Goal: Information Seeking & Learning: Understand process/instructions

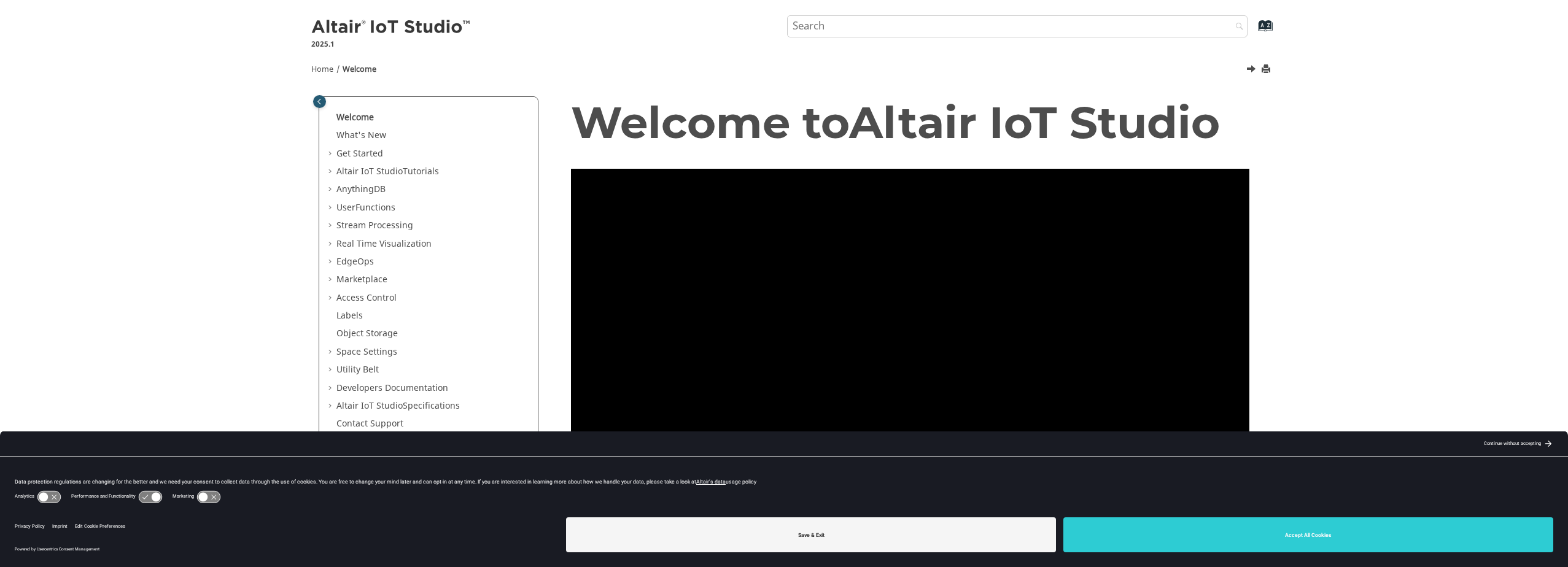
click at [325, 261] on div "Welcome What's New View new features for Altair IoT Studio 's latest release. G…" at bounding box center [429, 272] width 219 height 350
click at [331, 261] on span "Table of Contents" at bounding box center [331, 262] width 10 height 12
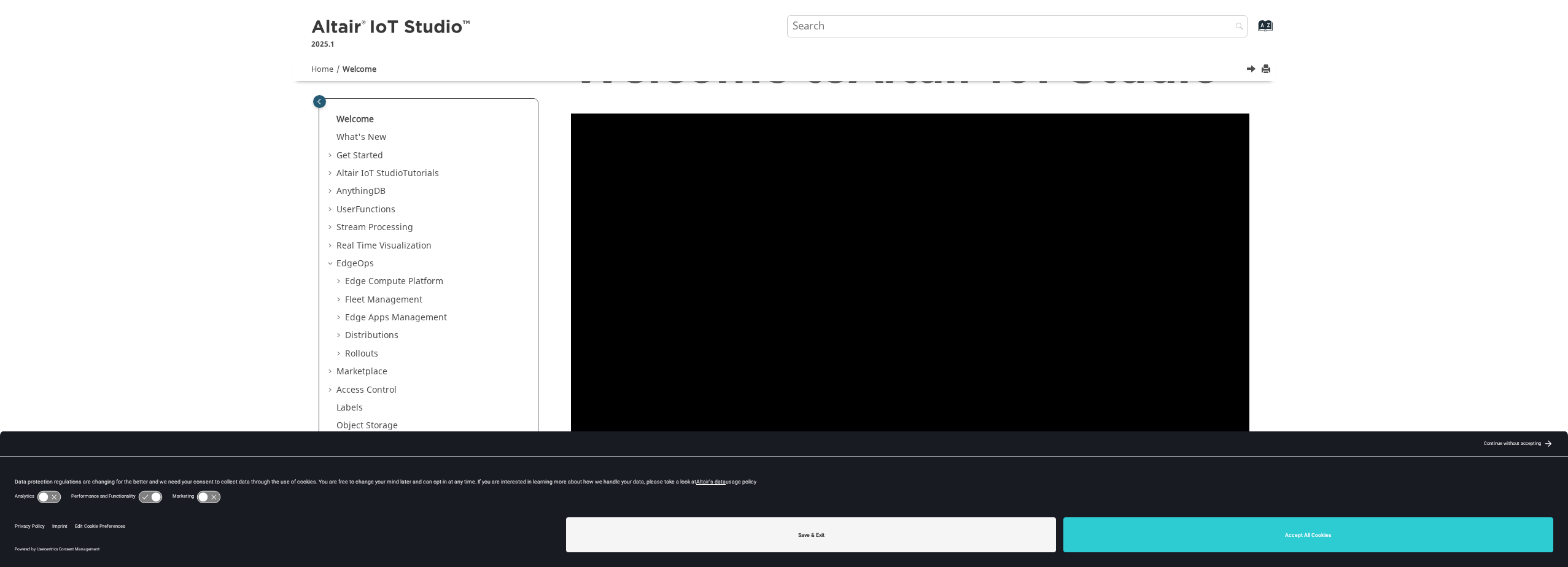
click at [338, 280] on span "Table of Contents" at bounding box center [340, 282] width 10 height 12
click at [345, 272] on span "Table of Contents" at bounding box center [348, 273] width 10 height 12
click at [348, 325] on span "Table of Contents" at bounding box center [348, 327] width 10 height 12
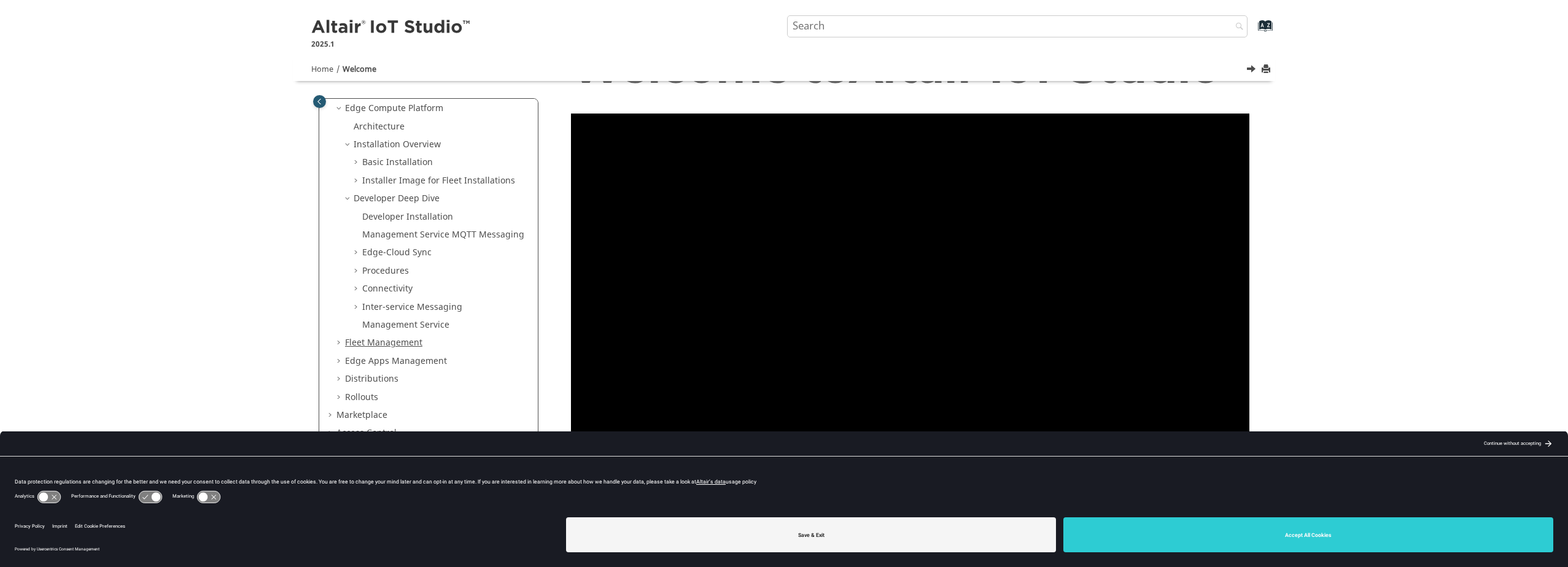
scroll to position [192, 0]
click at [358, 283] on span "Table of Contents" at bounding box center [357, 288] width 10 height 12
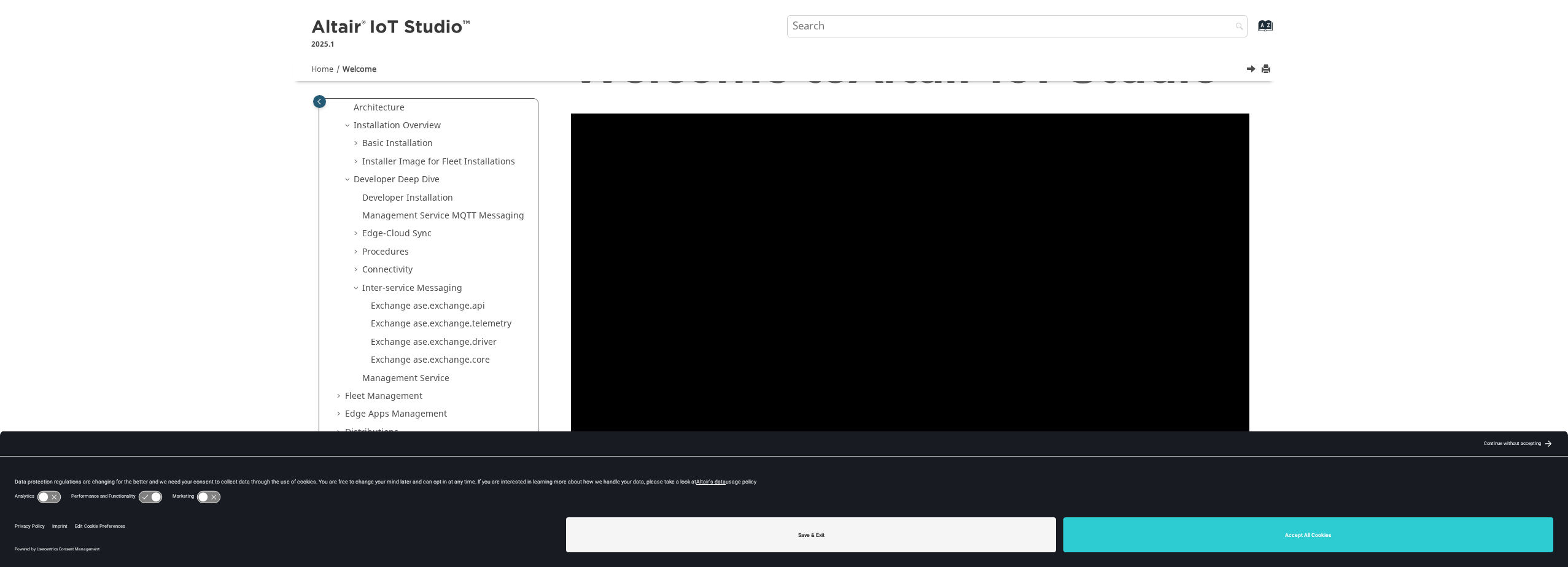
click at [360, 263] on ul "Developer Installation Management Service MQTT Messaging Edge-Cloud Sync Proced…" at bounding box center [437, 288] width 187 height 193
click at [357, 267] on span "Table of Contents" at bounding box center [357, 270] width 10 height 12
click at [403, 305] on link "REST API Users" at bounding box center [402, 306] width 62 height 13
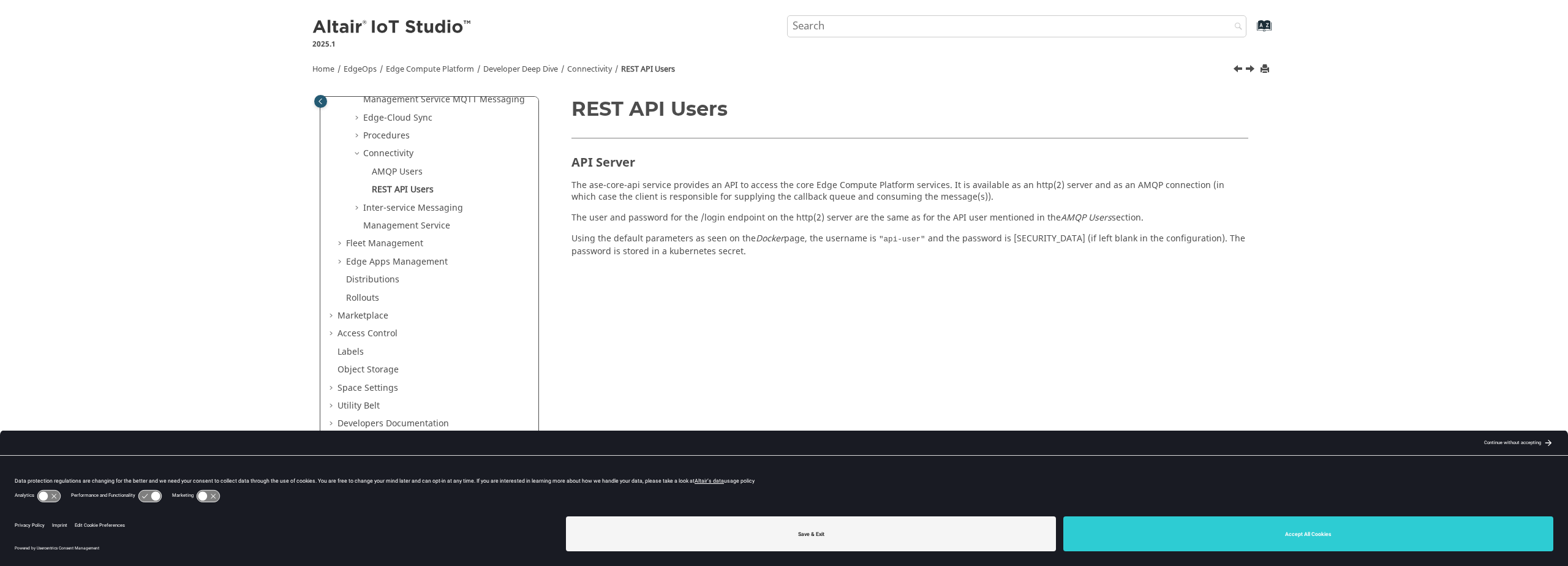
scroll to position [252, 0]
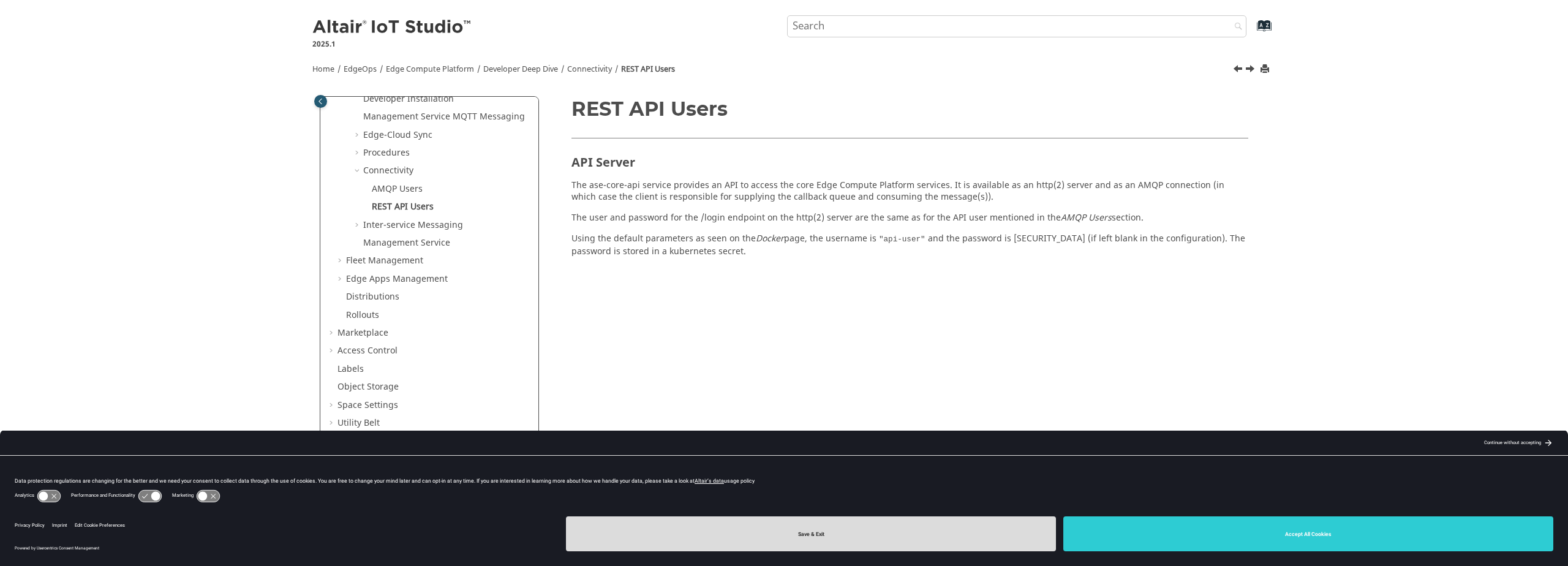
click at [969, 535] on button "Save & Exit" at bounding box center [811, 534] width 490 height 35
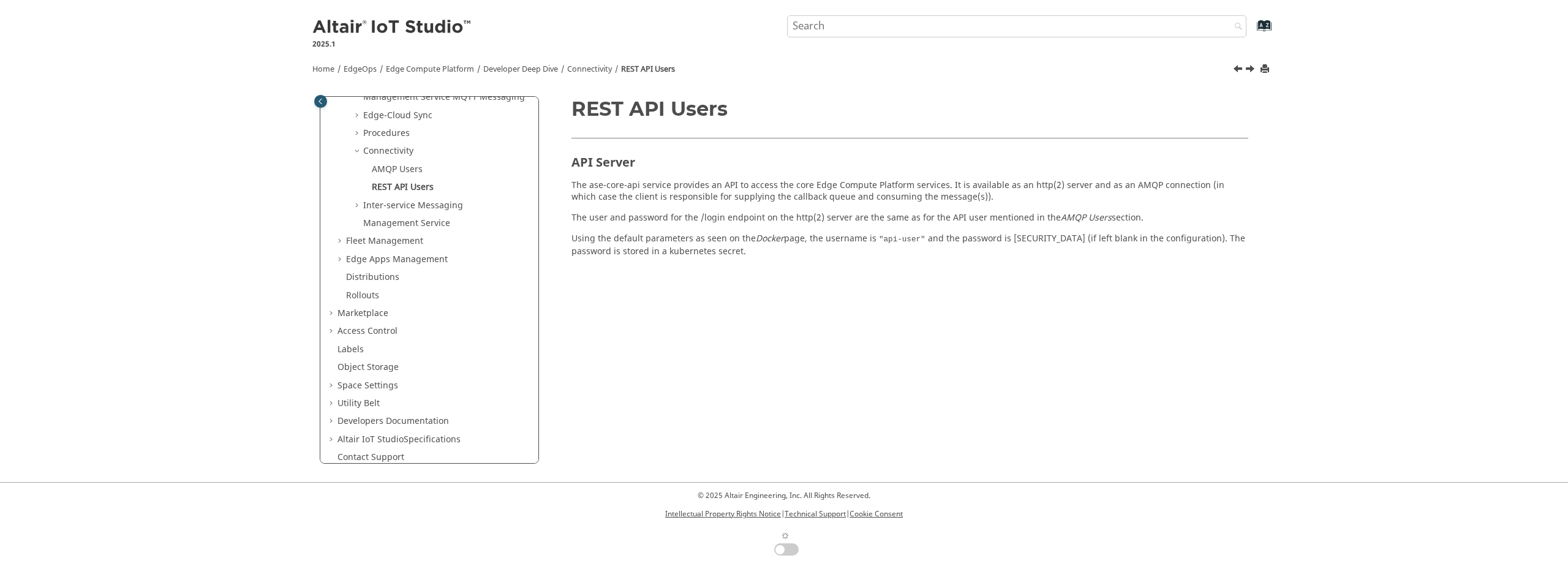
scroll to position [290, 0]
click at [330, 422] on span "Table of Contents" at bounding box center [332, 423] width 10 height 12
click at [331, 350] on span "Table of Contents" at bounding box center [332, 351] width 10 height 12
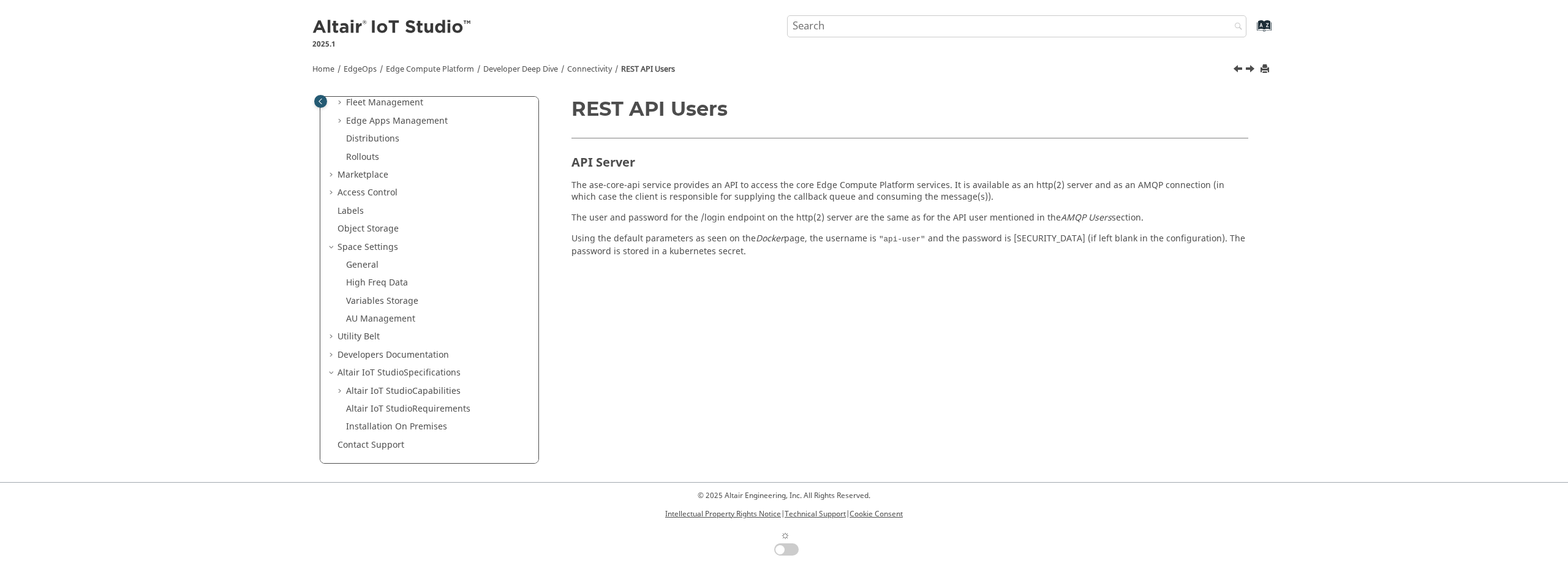
scroll to position [415, 0]
click at [332, 353] on span "Table of Contents" at bounding box center [332, 351] width 10 height 12
click at [330, 331] on span "Table of Contents" at bounding box center [332, 333] width 10 height 12
click at [370, 390] on link "API Inspector" at bounding box center [373, 387] width 55 height 13
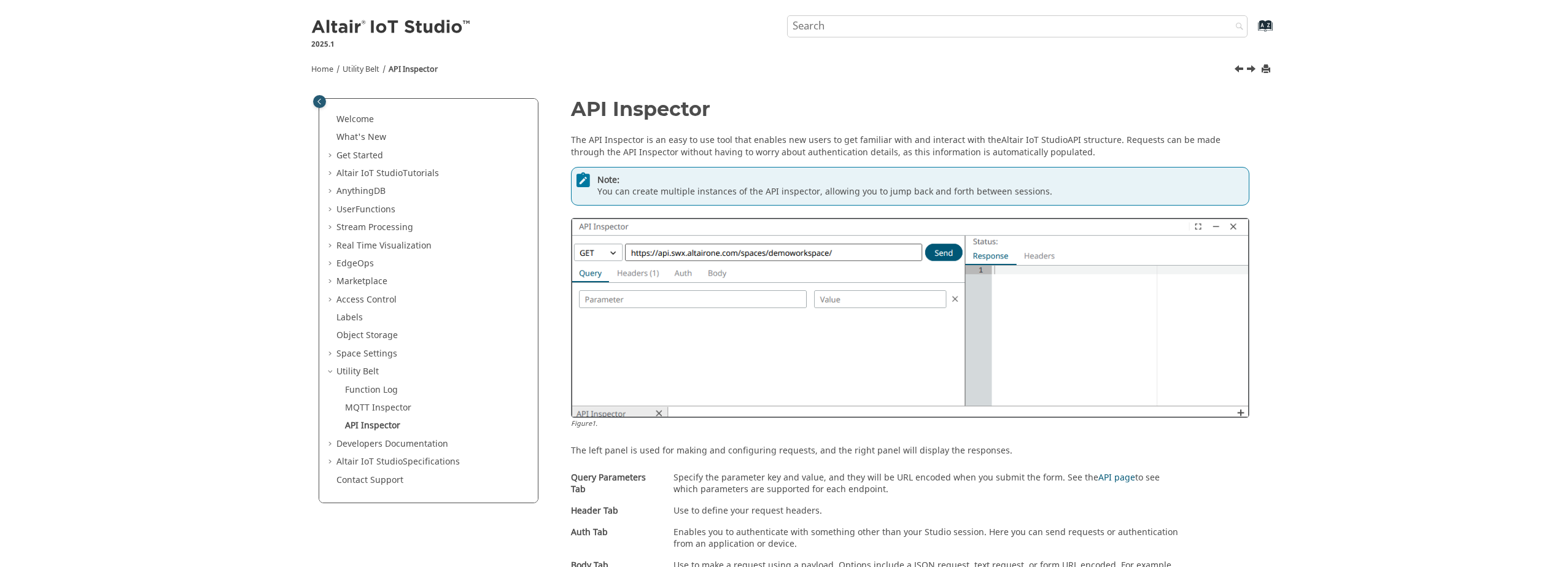
click at [331, 172] on span "Table of Contents" at bounding box center [331, 174] width 10 height 12
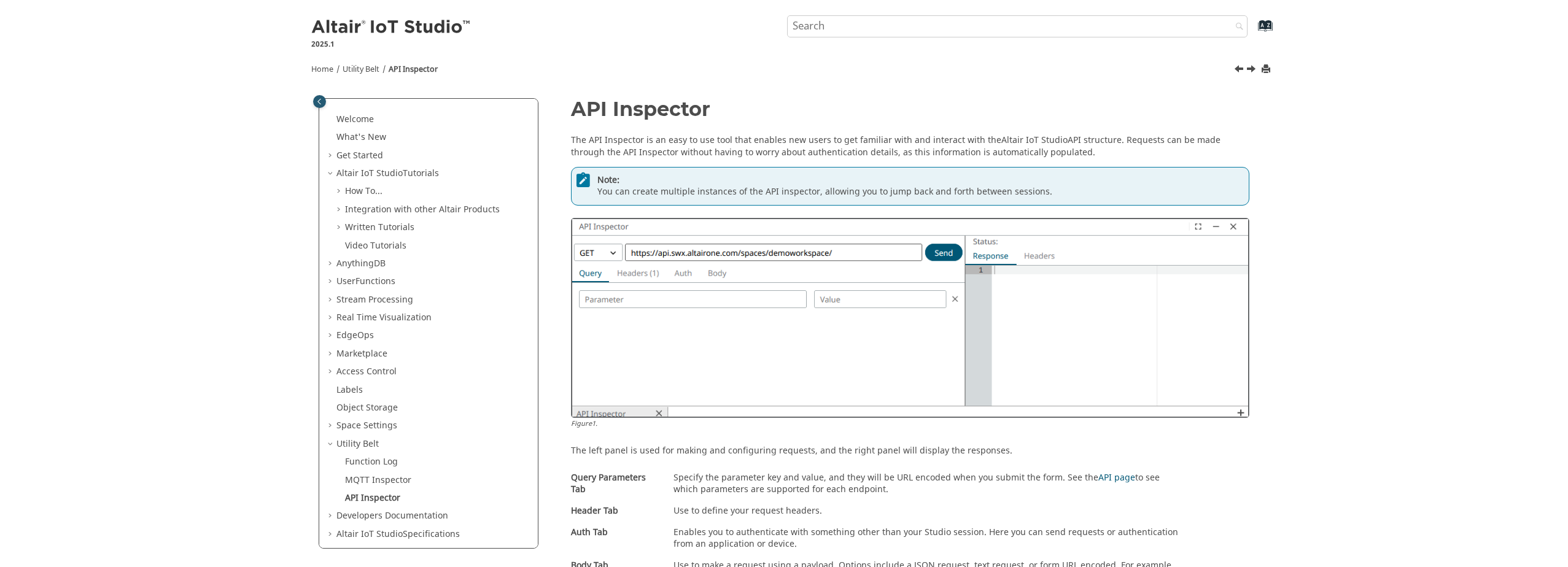
click at [342, 223] on span "Table of Contents" at bounding box center [340, 227] width 10 height 12
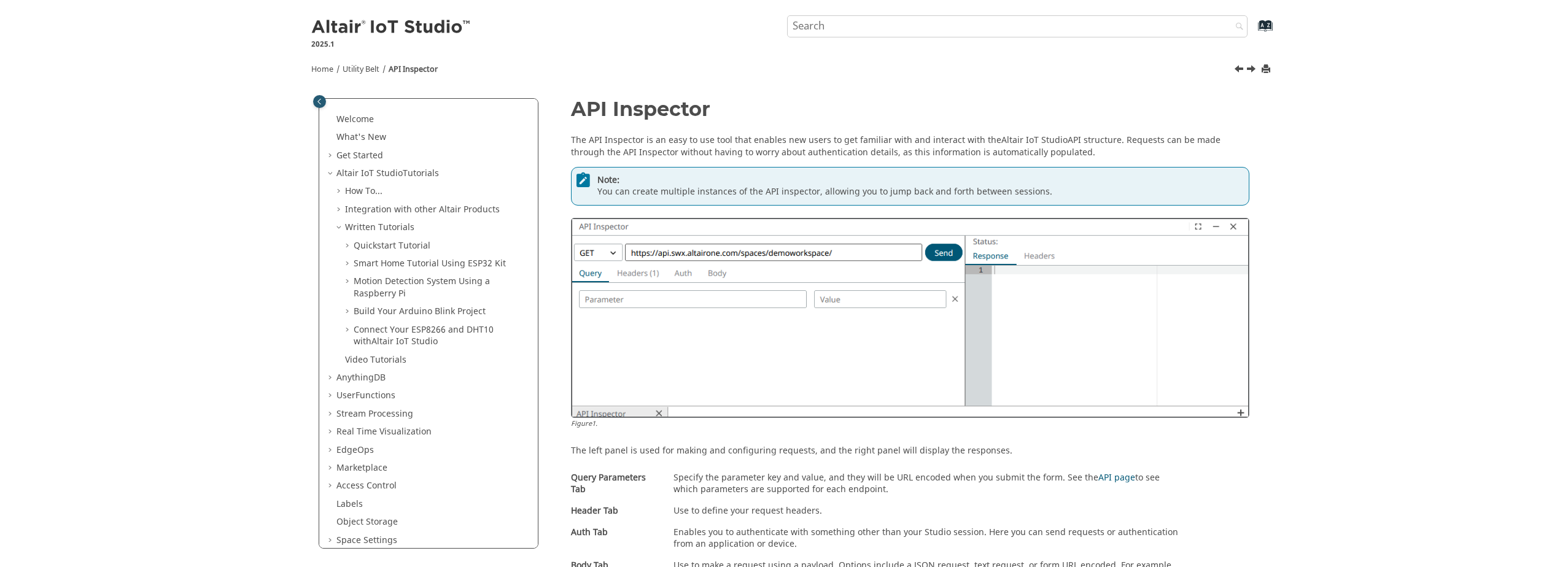
click at [331, 376] on span "Table of Contents" at bounding box center [331, 378] width 10 height 12
click at [337, 394] on span "Table of Contents" at bounding box center [340, 396] width 10 height 12
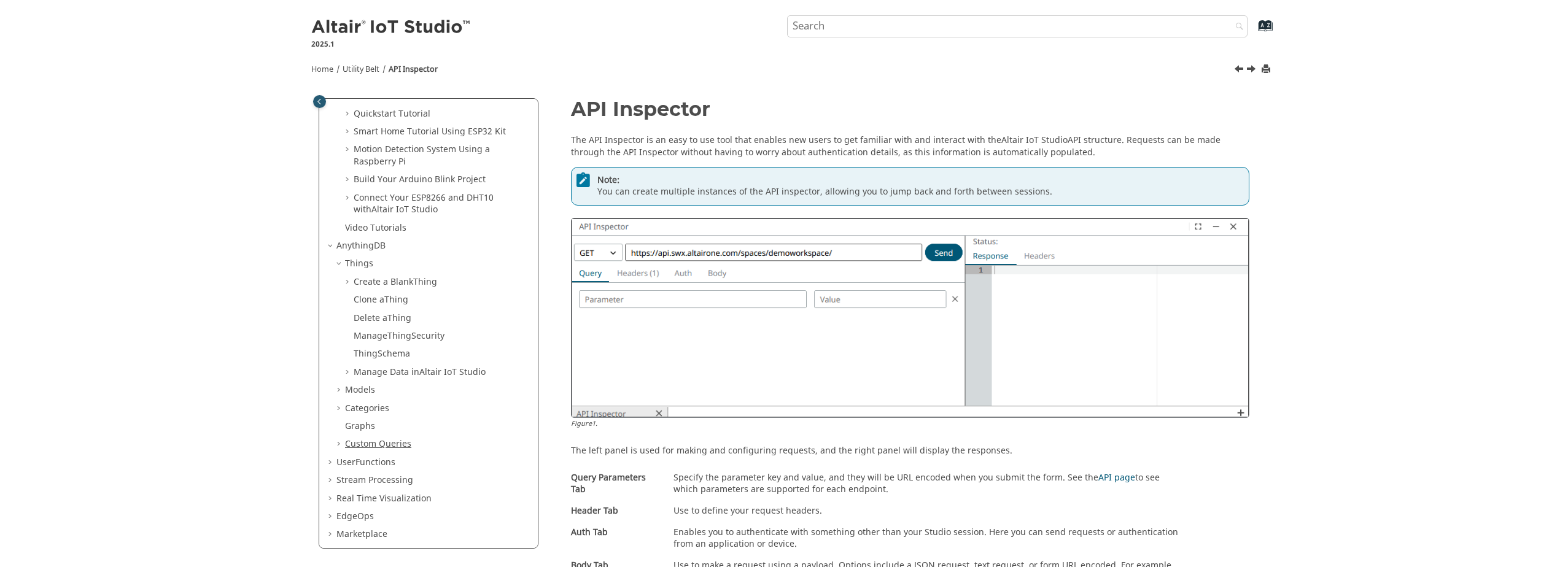
scroll to position [148, 0]
click at [376, 320] on link "Manage Thing Security" at bounding box center [399, 321] width 91 height 13
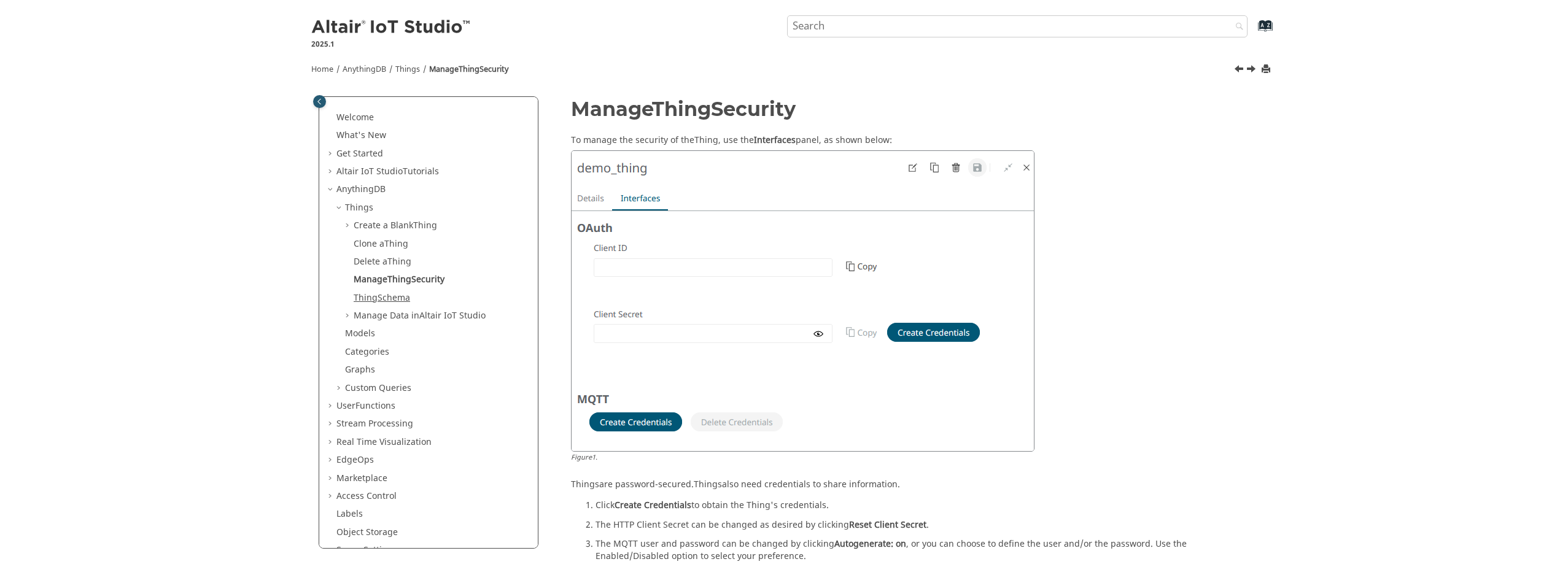
click at [382, 302] on link "Thing Schema" at bounding box center [382, 298] width 56 height 13
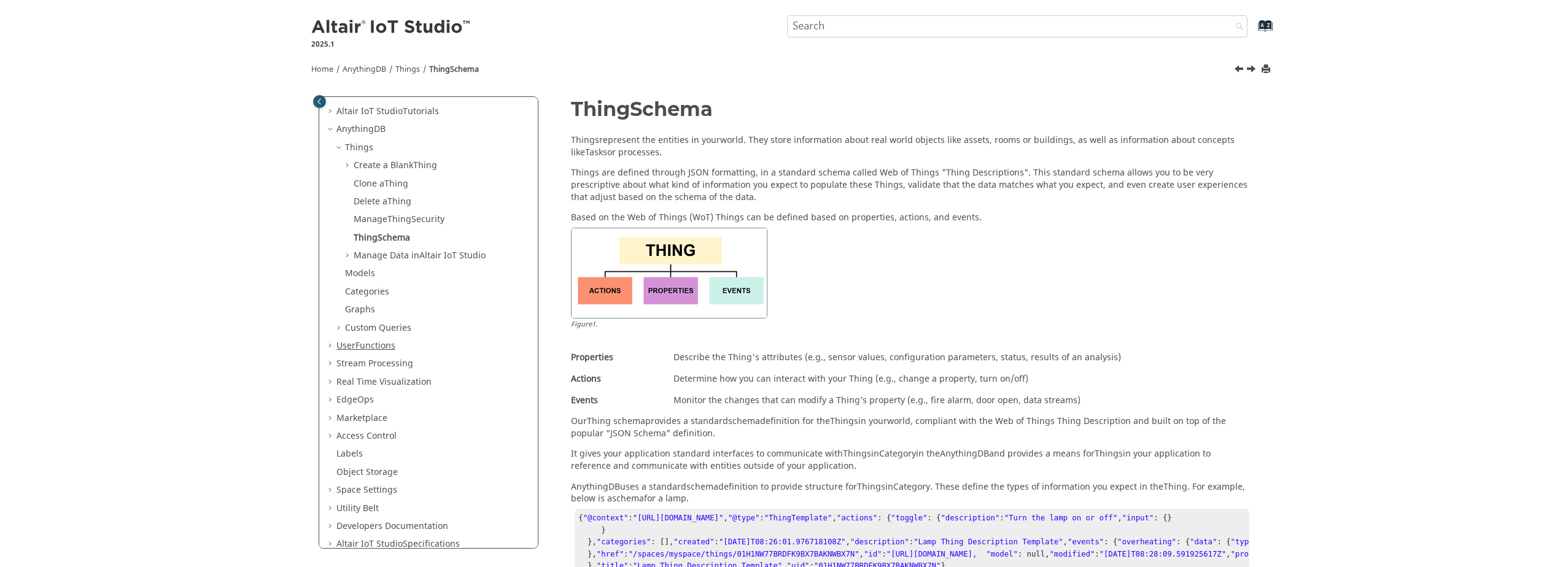
scroll to position [97, 0]
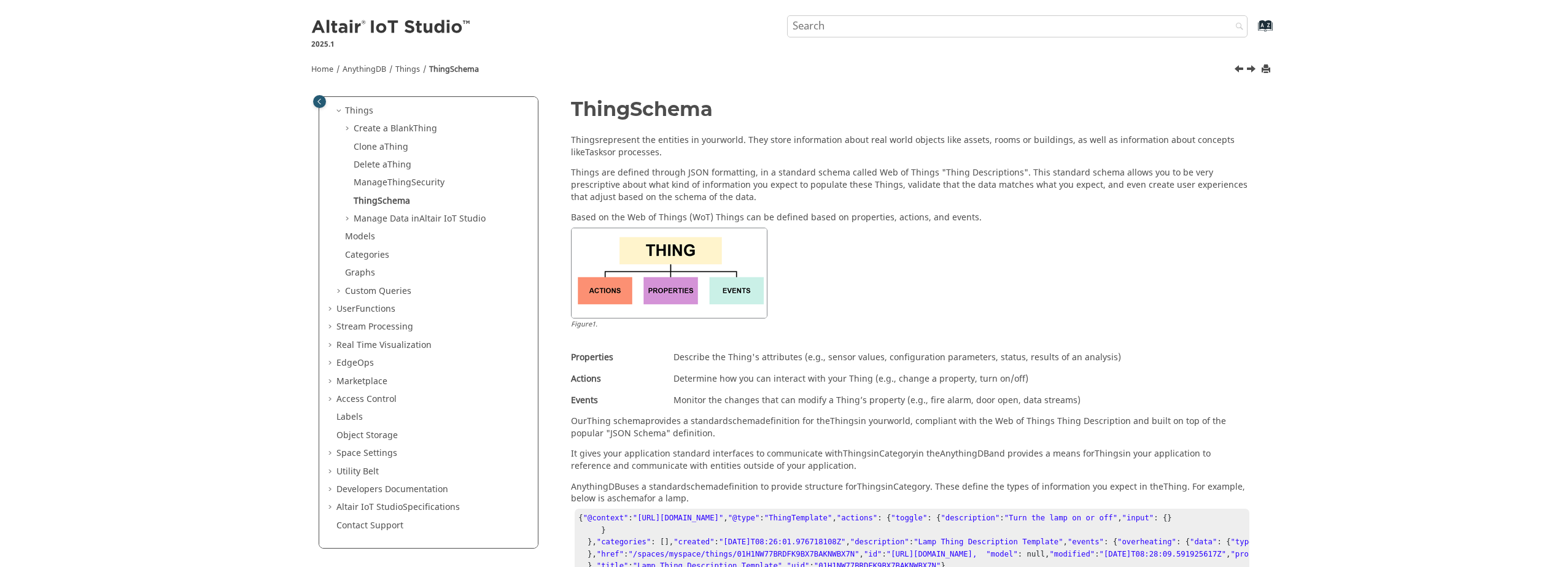
click at [332, 360] on span "Table of Contents" at bounding box center [331, 363] width 10 height 12
click at [337, 381] on span "Table of Contents" at bounding box center [340, 381] width 10 height 12
click at [372, 395] on link "Architecture" at bounding box center [379, 399] width 51 height 13
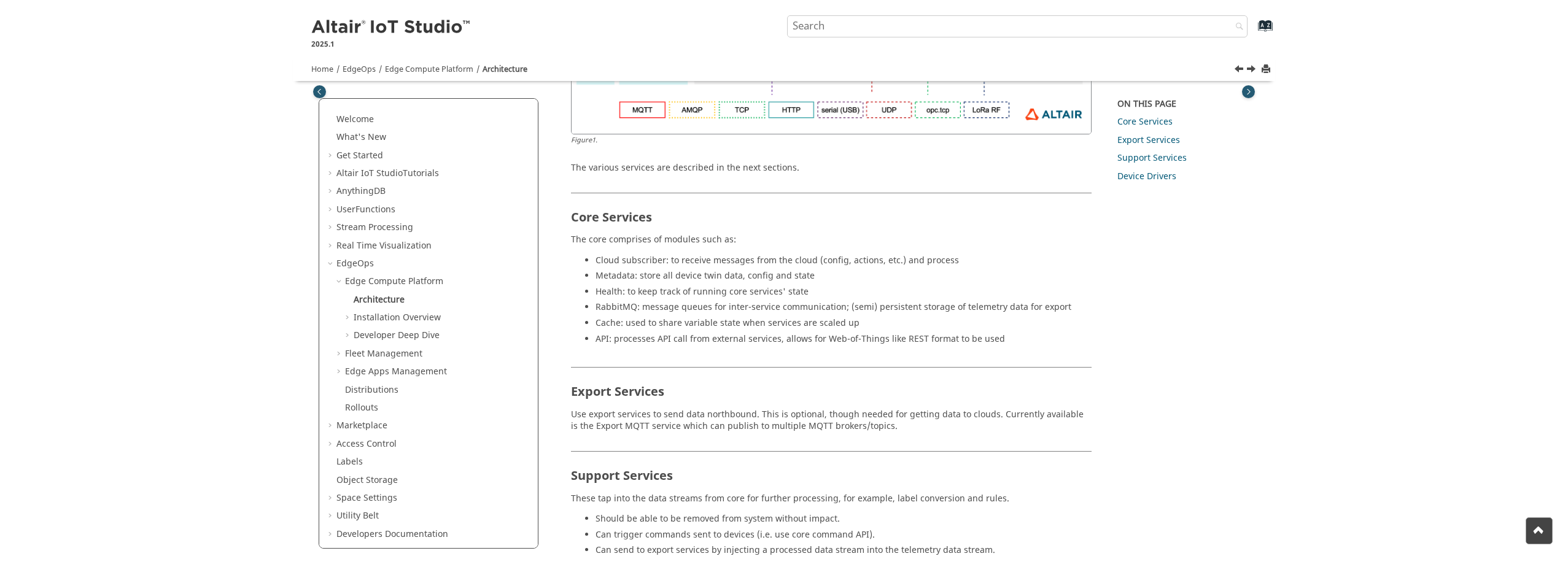
scroll to position [602, 0]
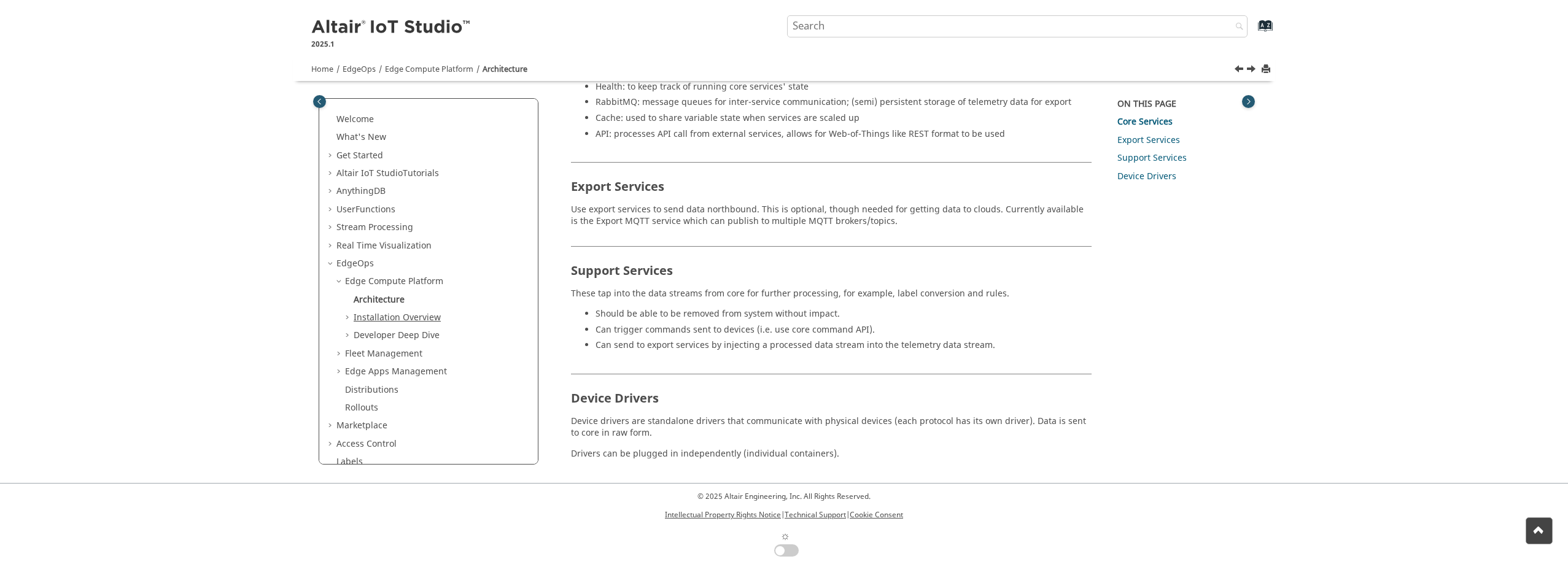
click at [380, 320] on link "Installation Overview" at bounding box center [397, 317] width 87 height 13
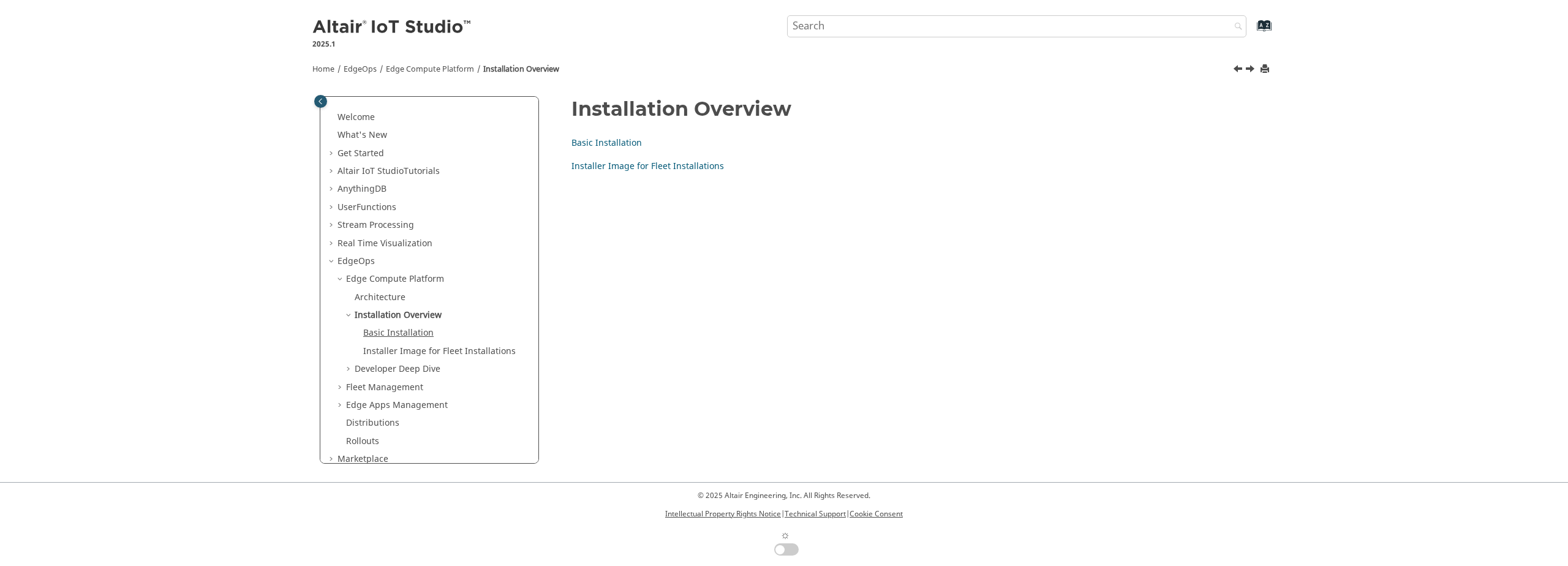
click at [409, 333] on link "Basic Installation" at bounding box center [398, 333] width 70 height 13
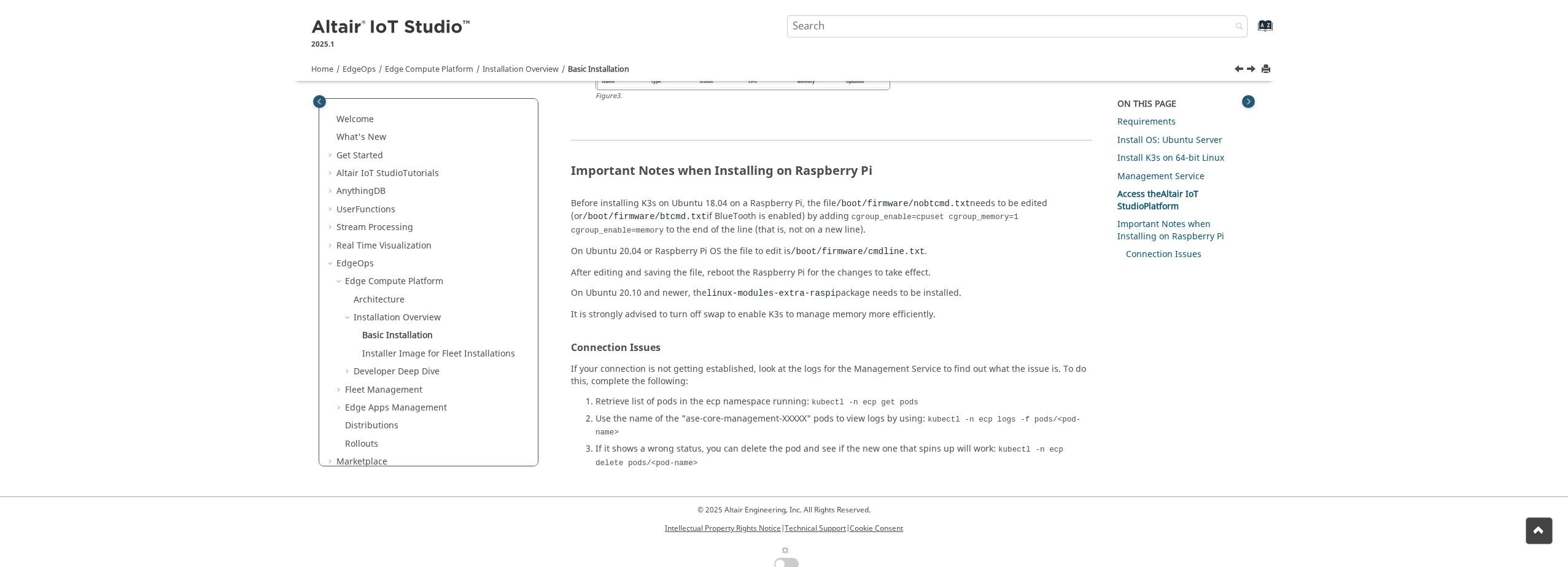
scroll to position [1765, 0]
click at [436, 351] on link "Installer Image for Fleet Installations" at bounding box center [438, 354] width 153 height 13
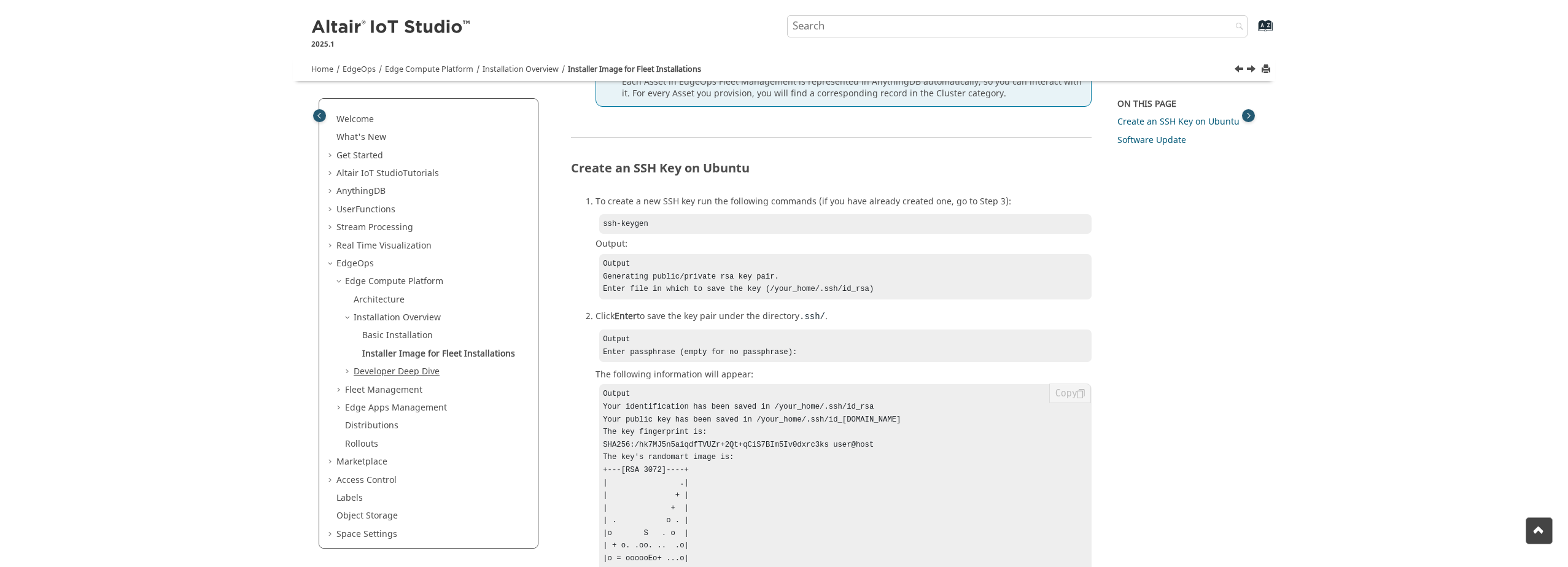
scroll to position [1455, 0]
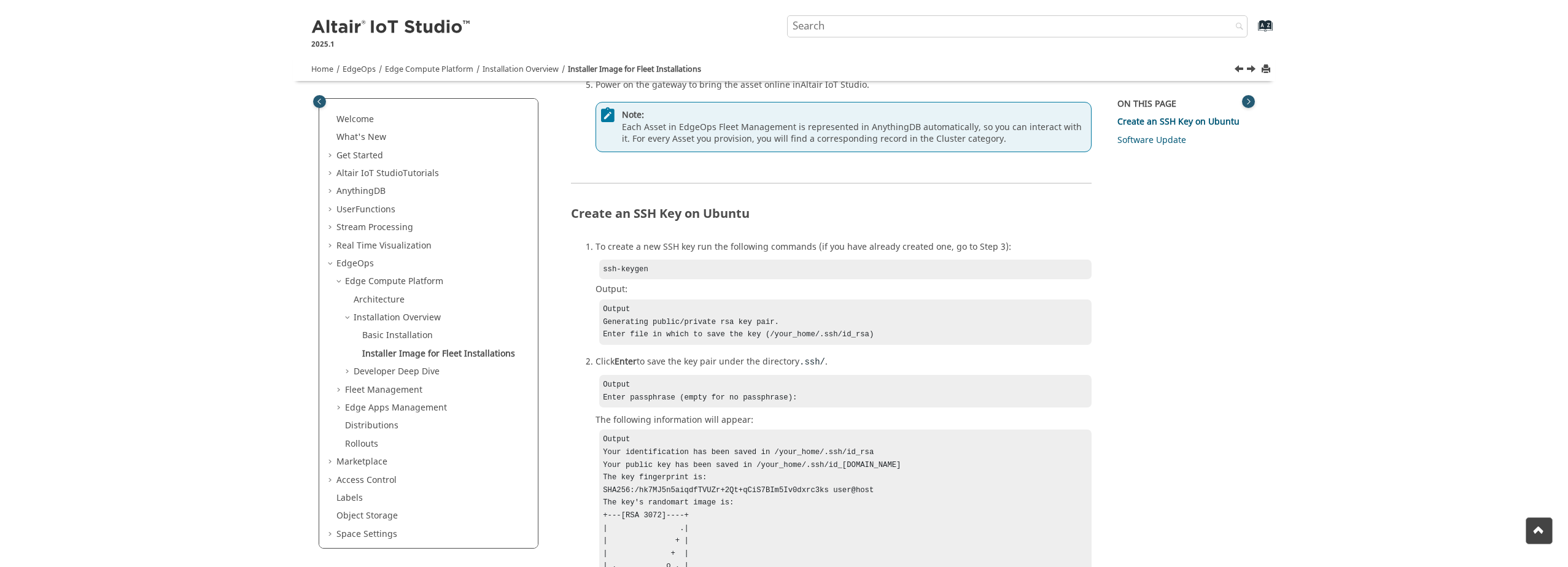
click at [350, 372] on span "Table of Contents" at bounding box center [348, 372] width 10 height 12
click at [392, 383] on link "Developer Installation" at bounding box center [407, 390] width 91 height 13
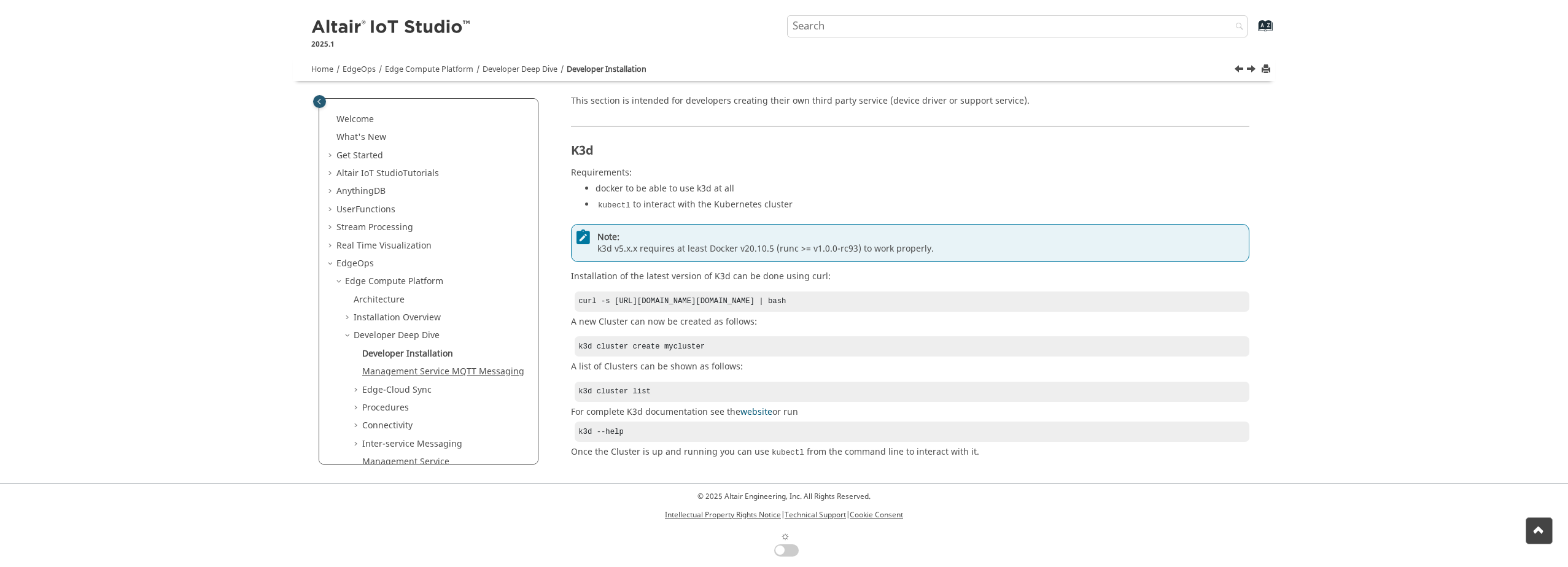
click at [424, 372] on link "Management Service MQTT Messaging" at bounding box center [443, 372] width 162 height 13
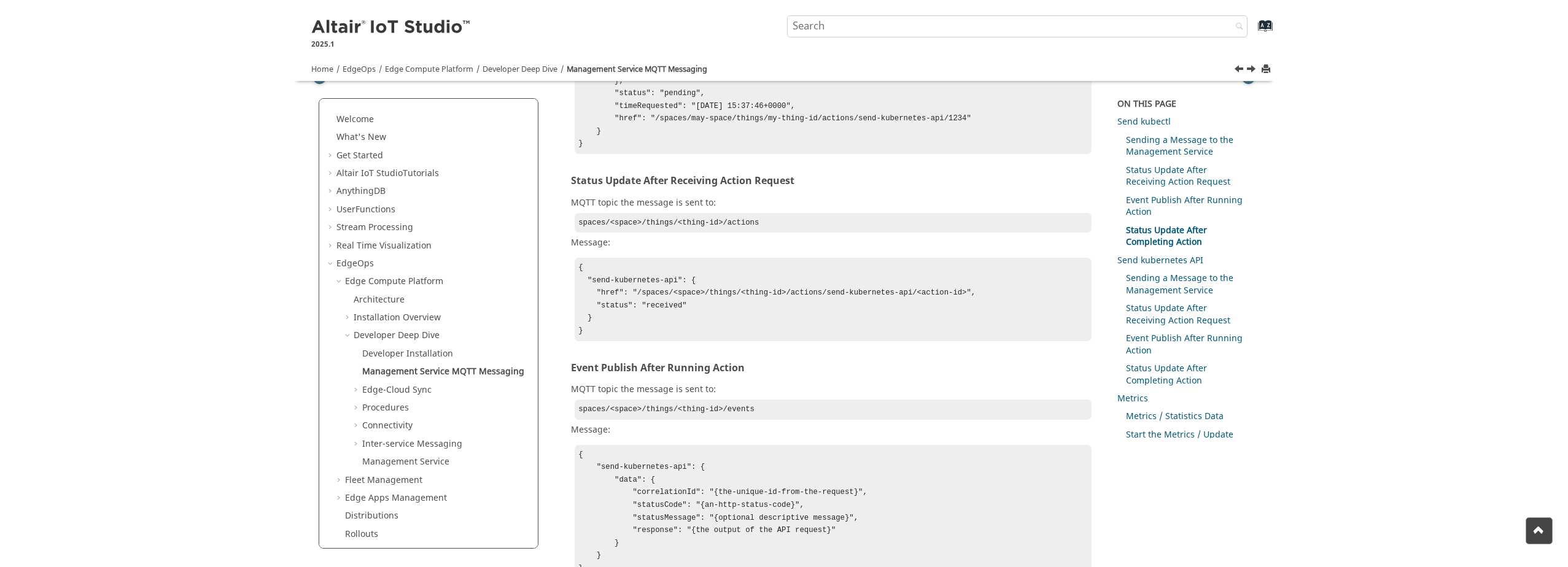
scroll to position [1418, 0]
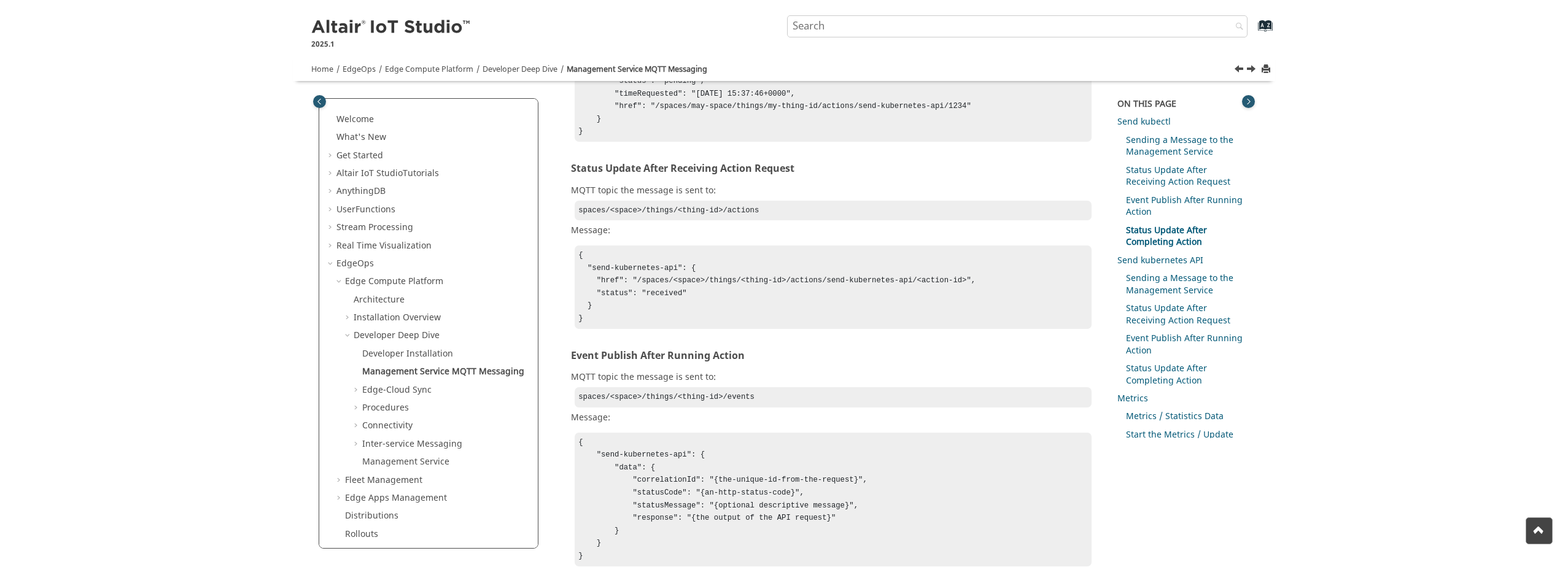
drag, startPoint x: 855, startPoint y: 357, endPoint x: 763, endPoint y: 351, distance: 92.2
copy code "send-kubernetes-api"
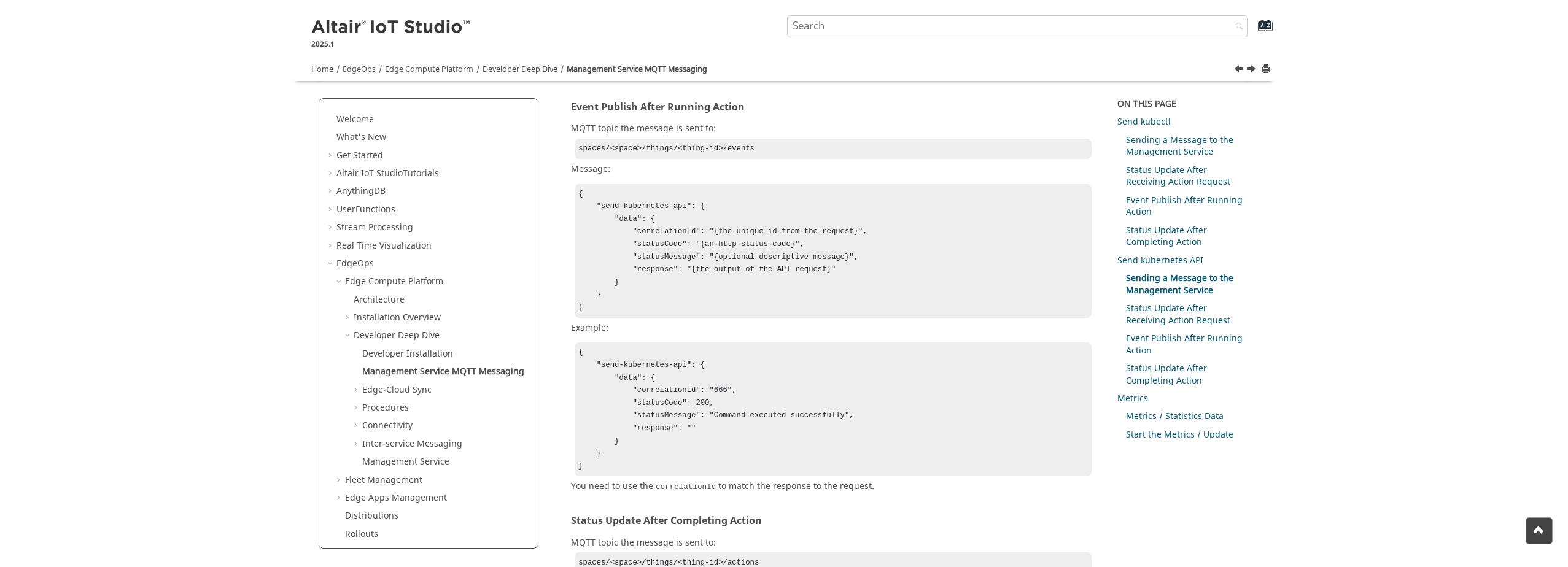
scroll to position [1694, 0]
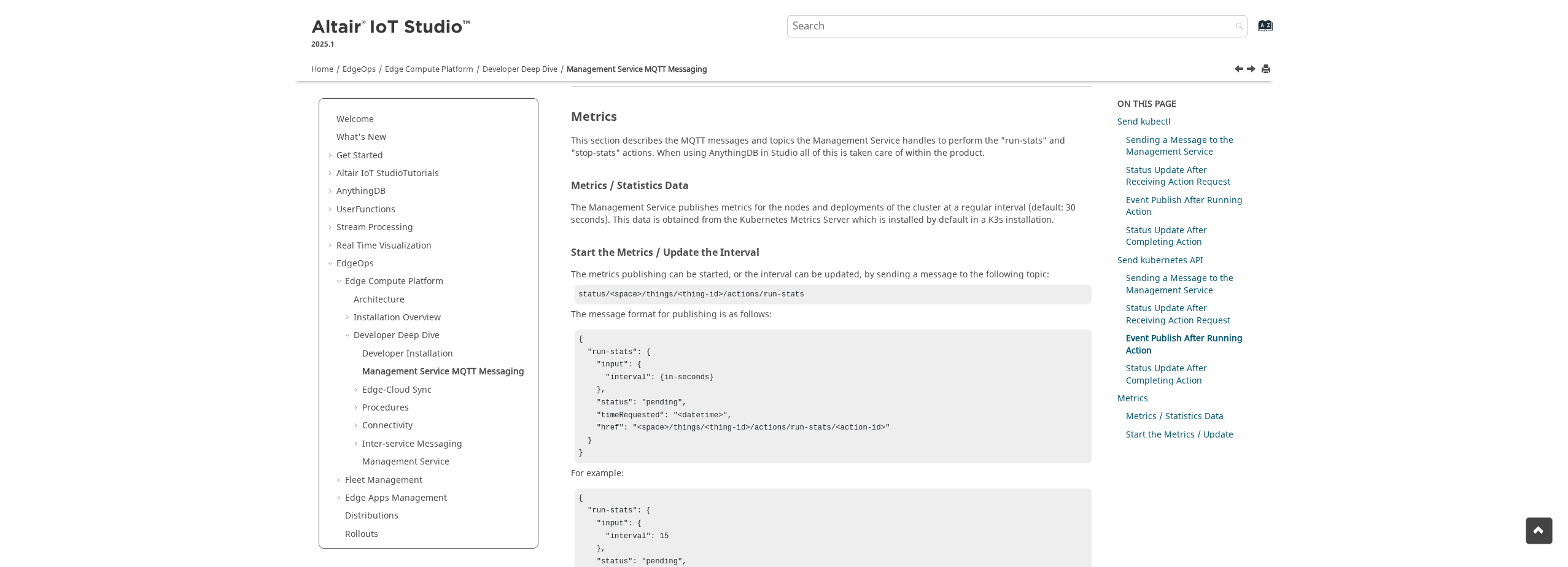
scroll to position [2320, 0]
